Goal: Task Accomplishment & Management: Manage account settings

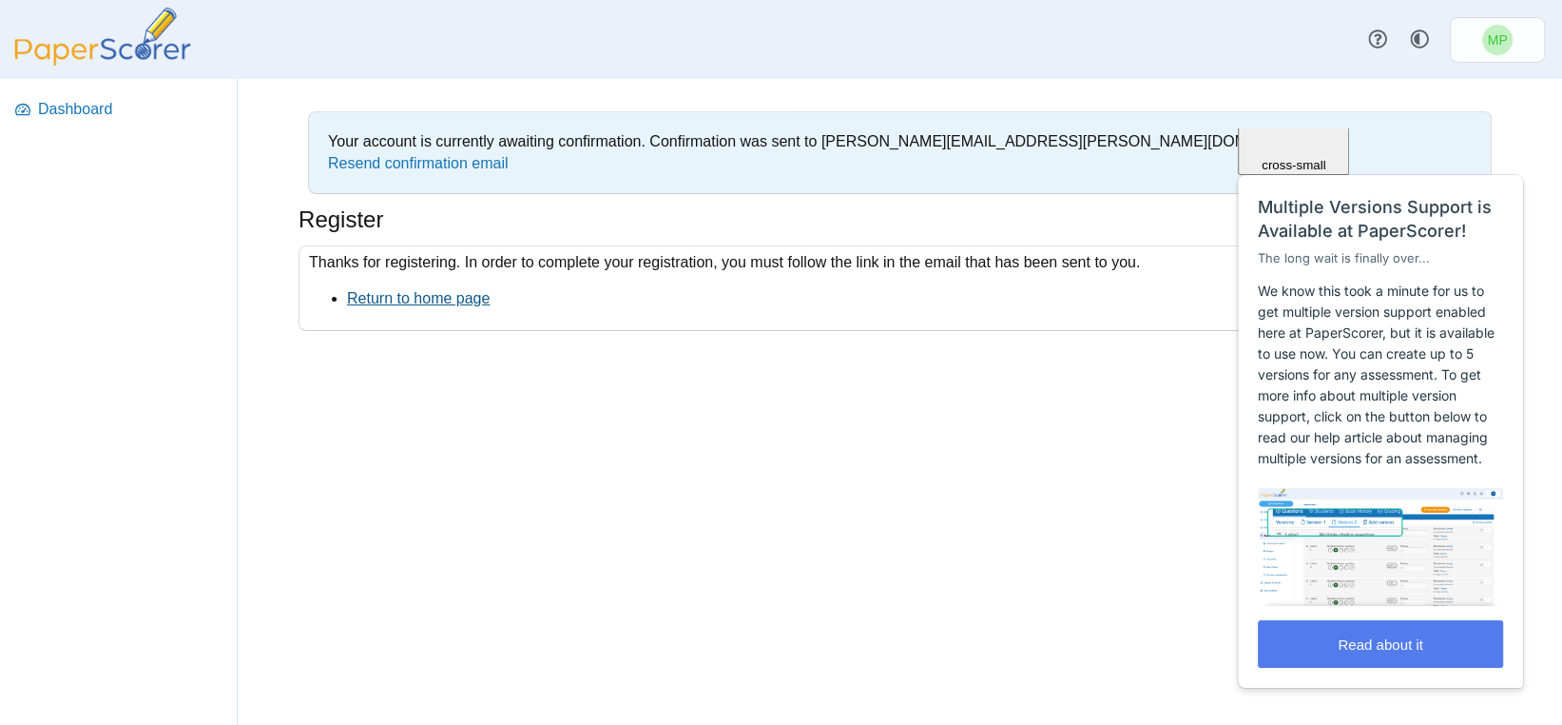
click at [385, 298] on link "Return to home page" at bounding box center [418, 298] width 143 height 16
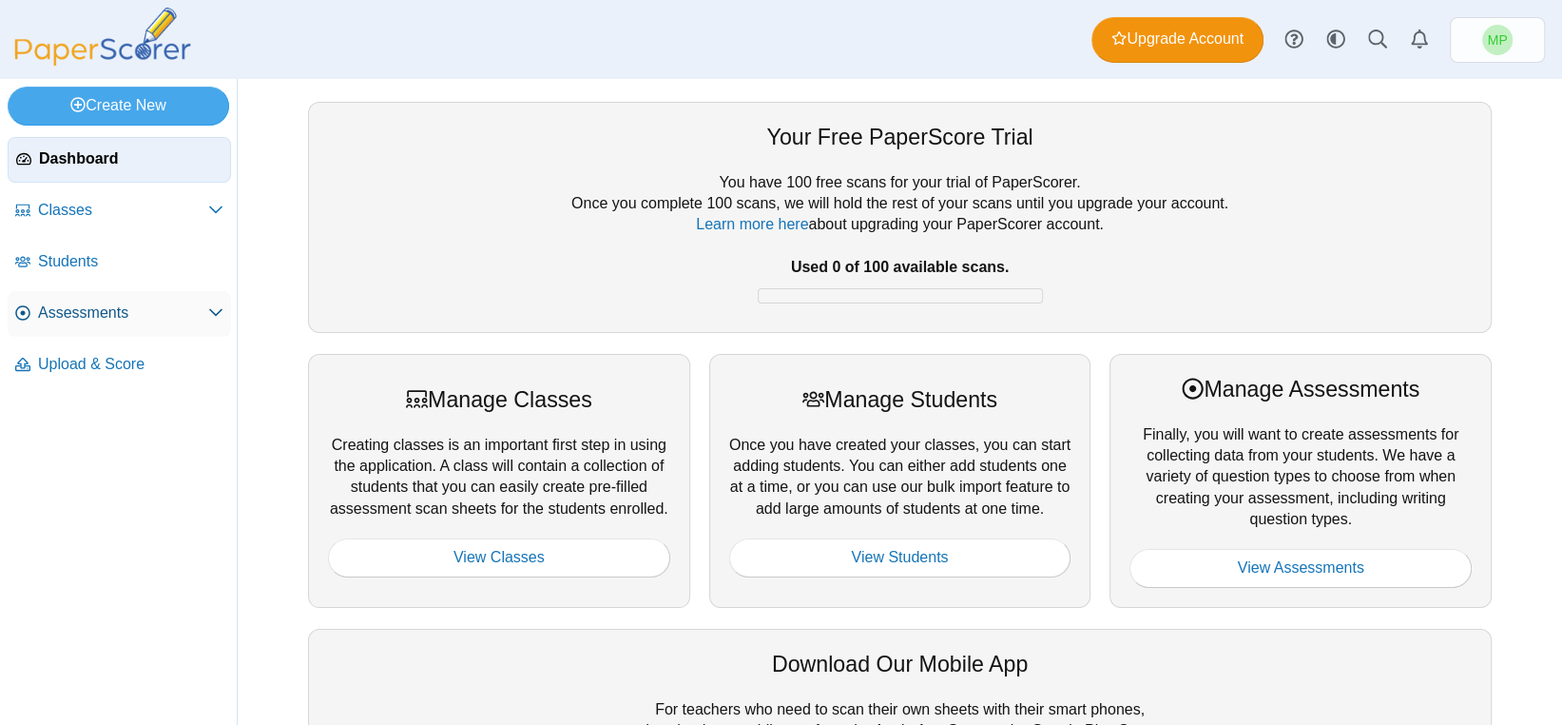
click at [212, 306] on icon at bounding box center [215, 311] width 15 height 15
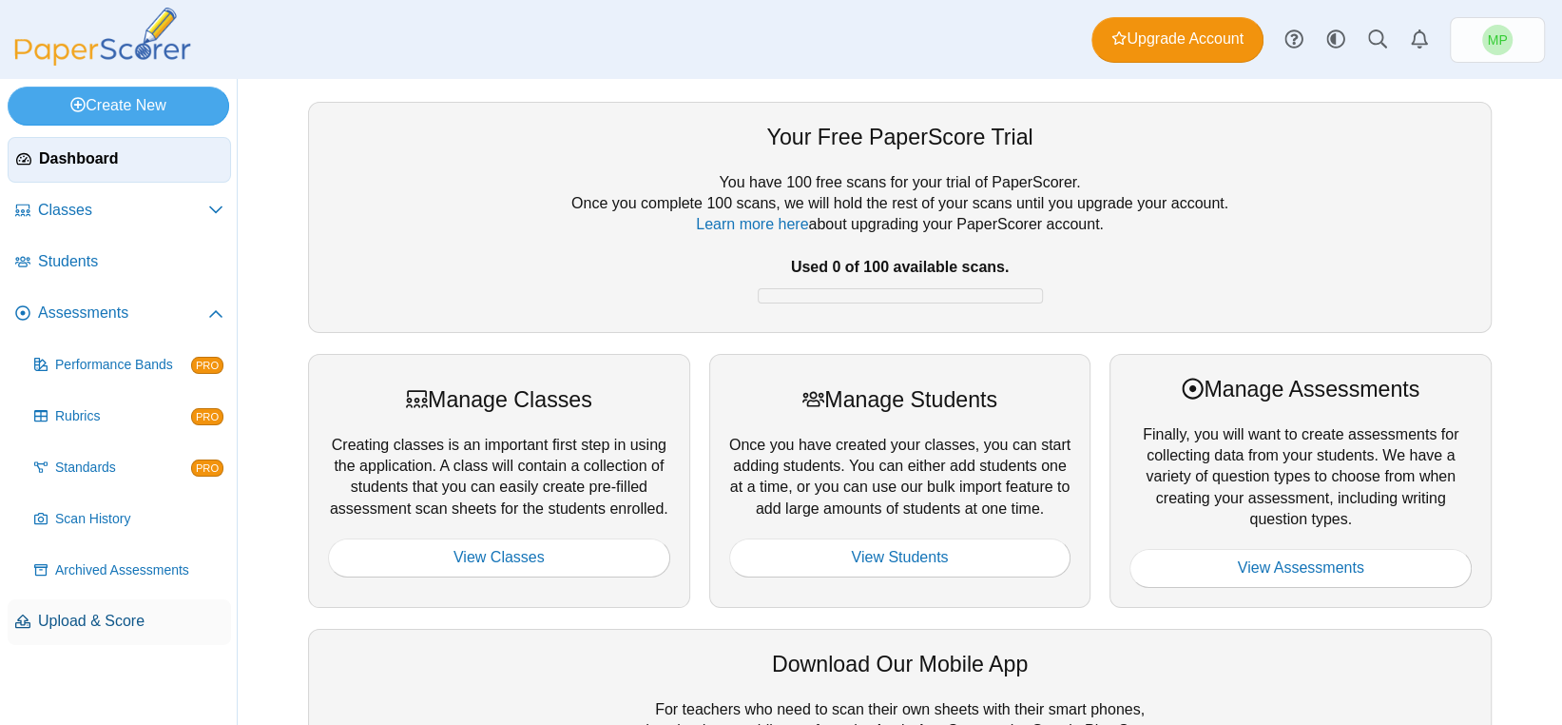
click at [89, 621] on span "Upload & Score" at bounding box center [130, 621] width 185 height 21
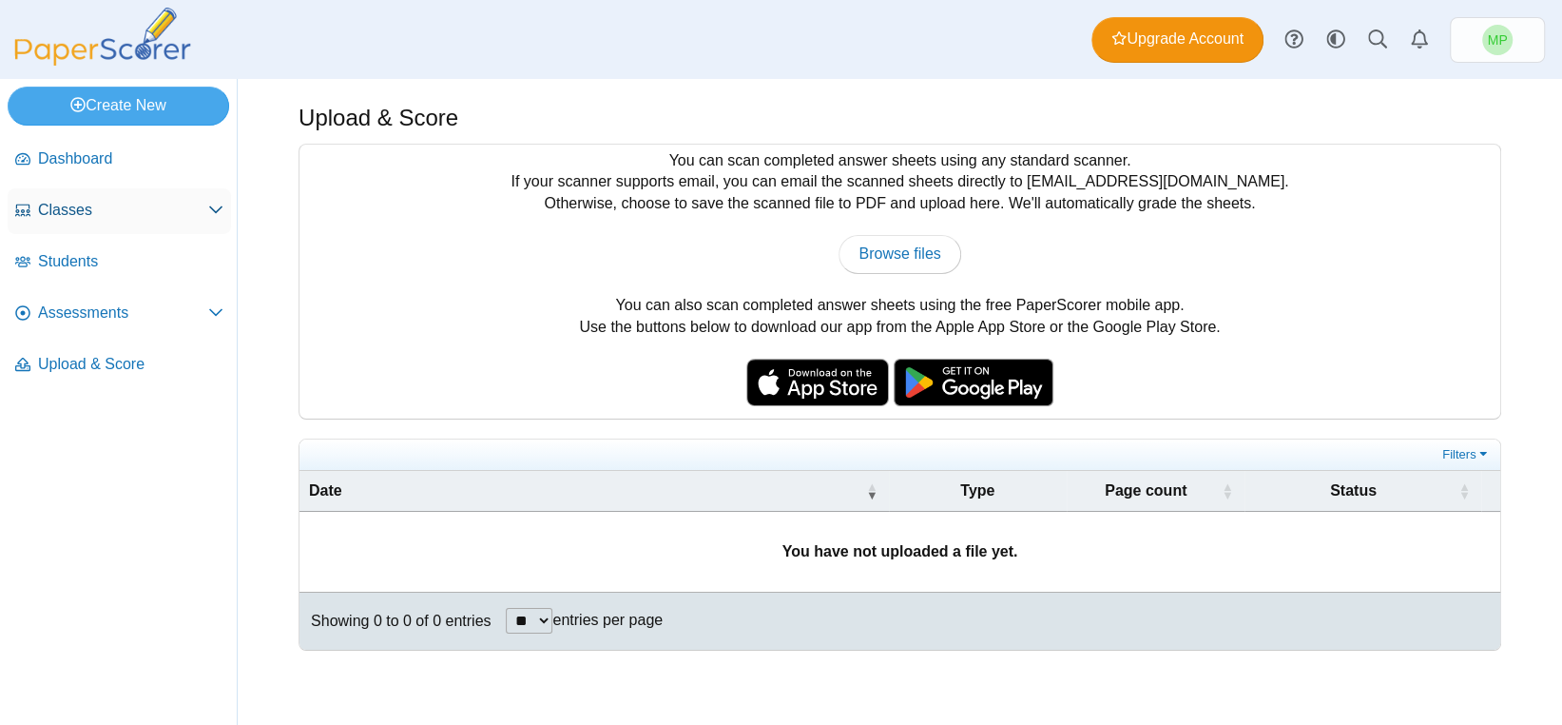
click at [213, 205] on icon at bounding box center [215, 209] width 15 height 15
click at [43, 204] on span "Classes" at bounding box center [123, 210] width 170 height 21
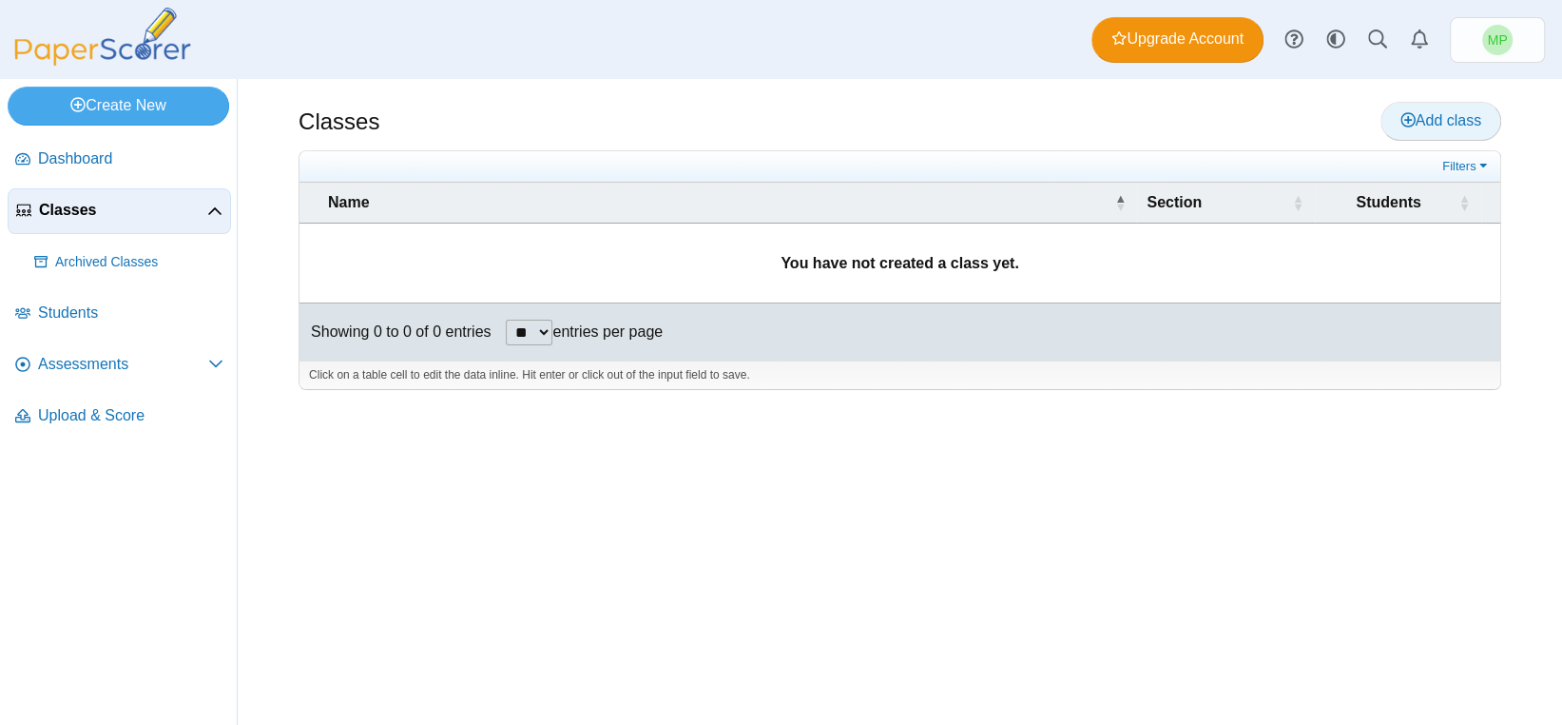
click at [1441, 112] on span "Add class" at bounding box center [1441, 120] width 81 height 16
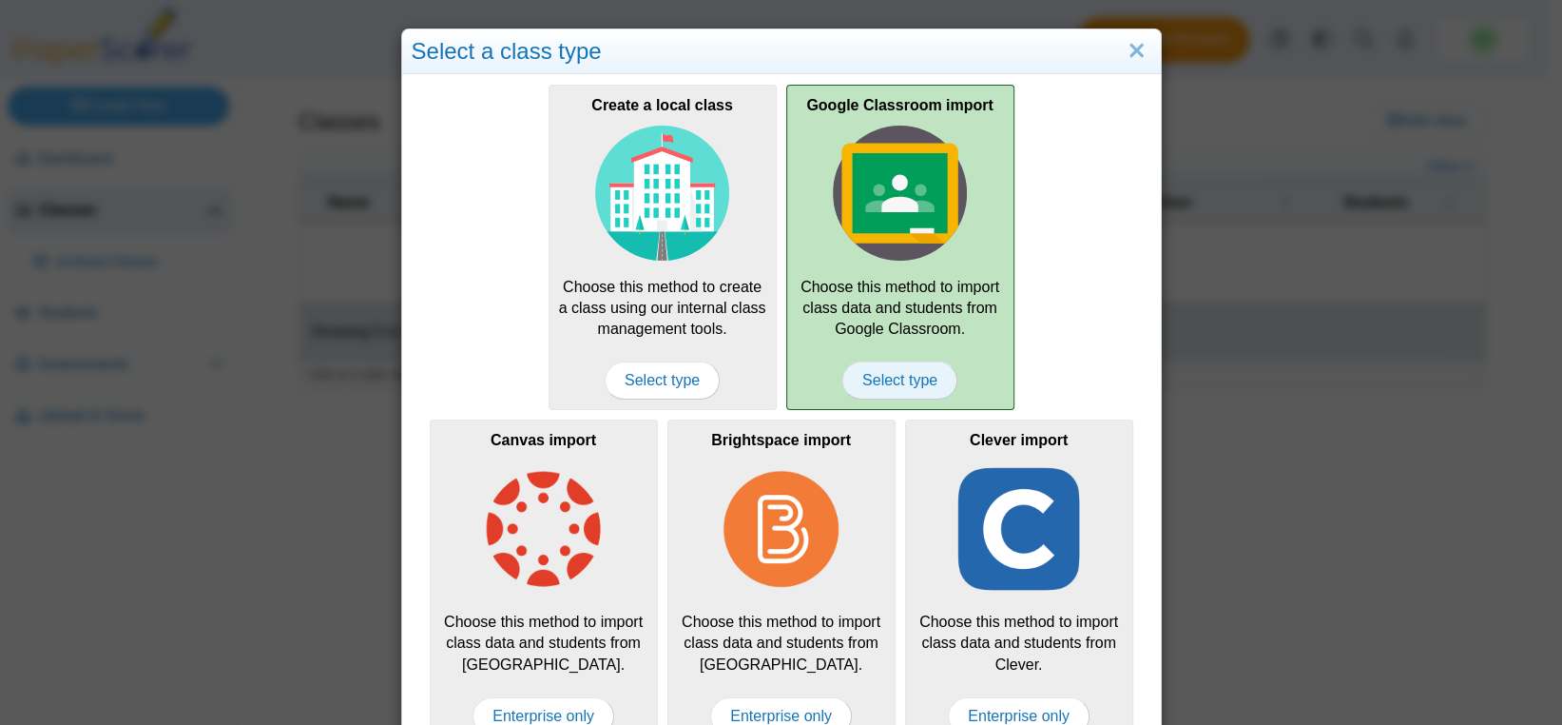
click at [886, 381] on span "Select type" at bounding box center [900, 380] width 115 height 38
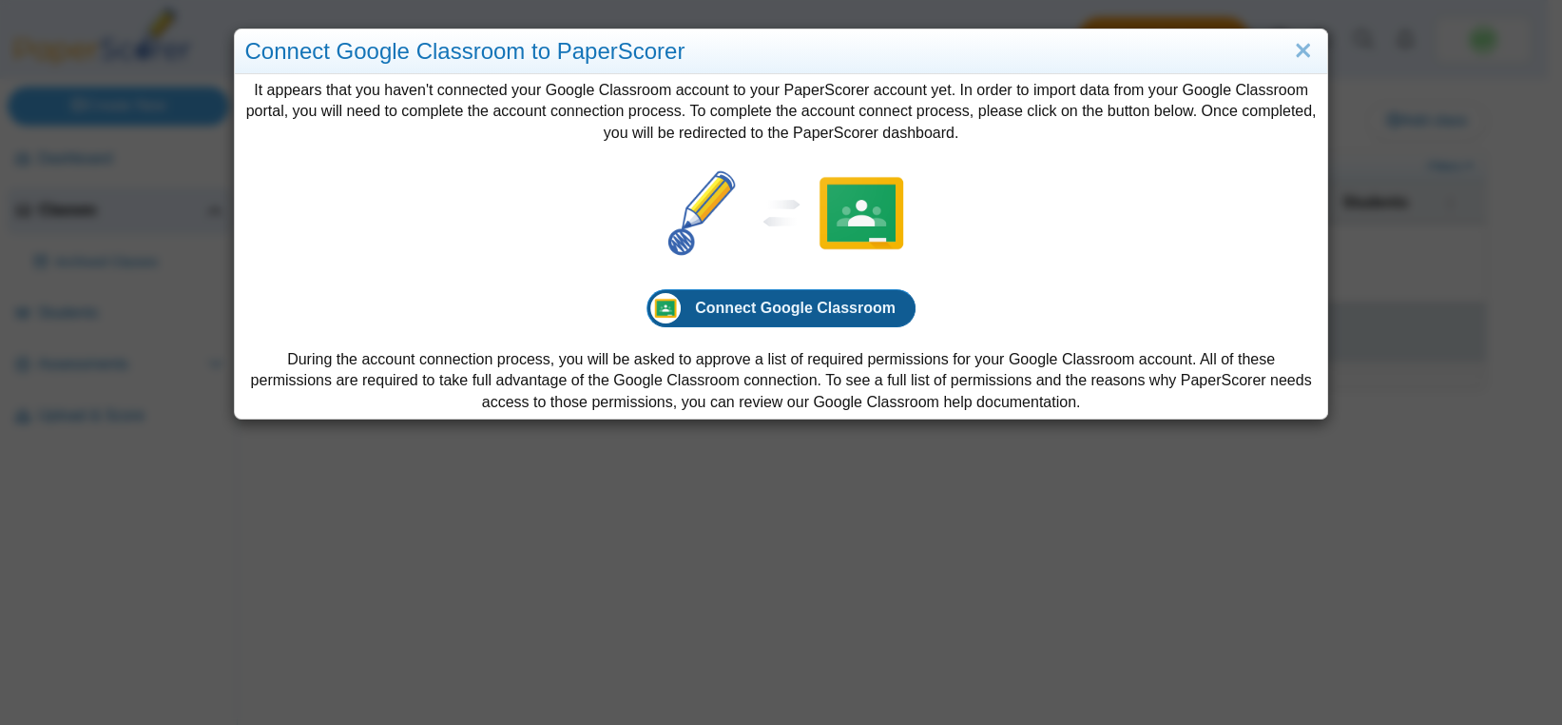
click at [780, 315] on span "Connect Google Classroom" at bounding box center [795, 308] width 201 height 16
